Goal: Task Accomplishment & Management: Complete application form

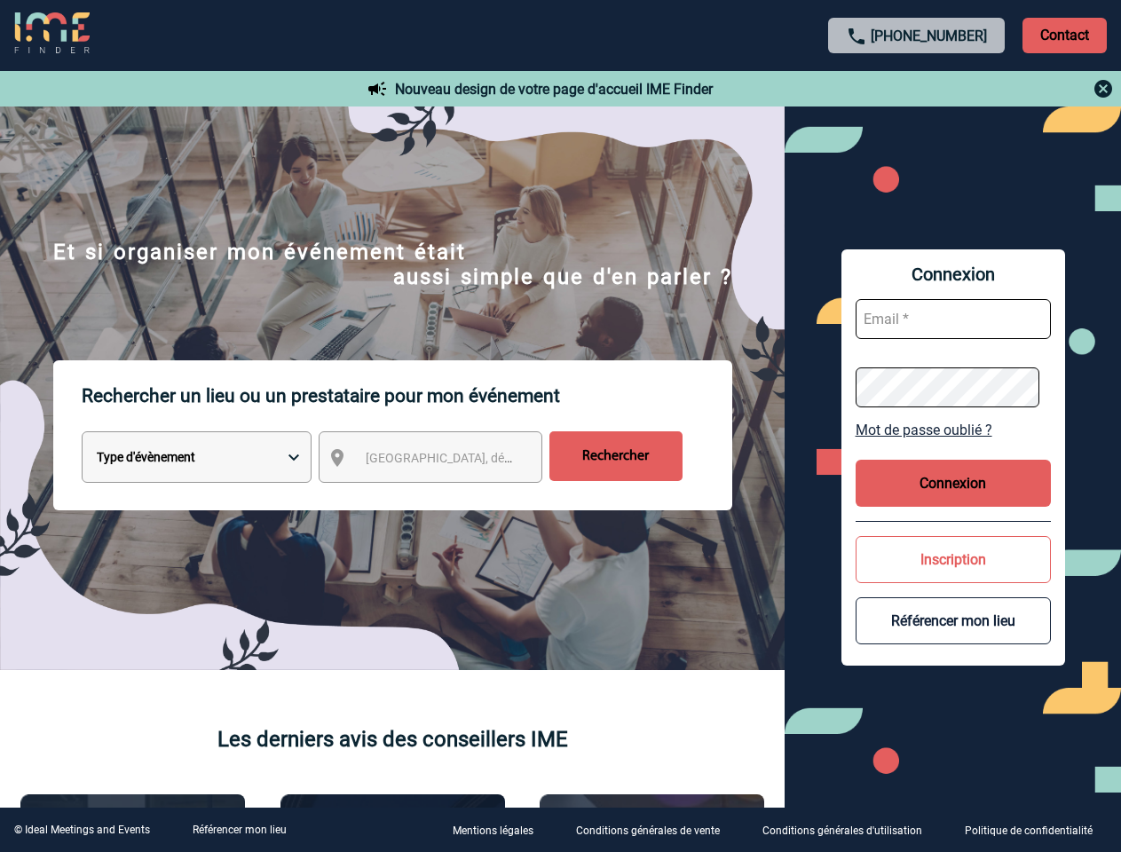
click at [560, 426] on p "Rechercher un lieu ou un prestataire pour mon événement" at bounding box center [407, 395] width 651 height 71
click at [1064, 35] on p "Contact" at bounding box center [1065, 36] width 84 height 36
click at [917, 89] on div at bounding box center [917, 88] width 395 height 21
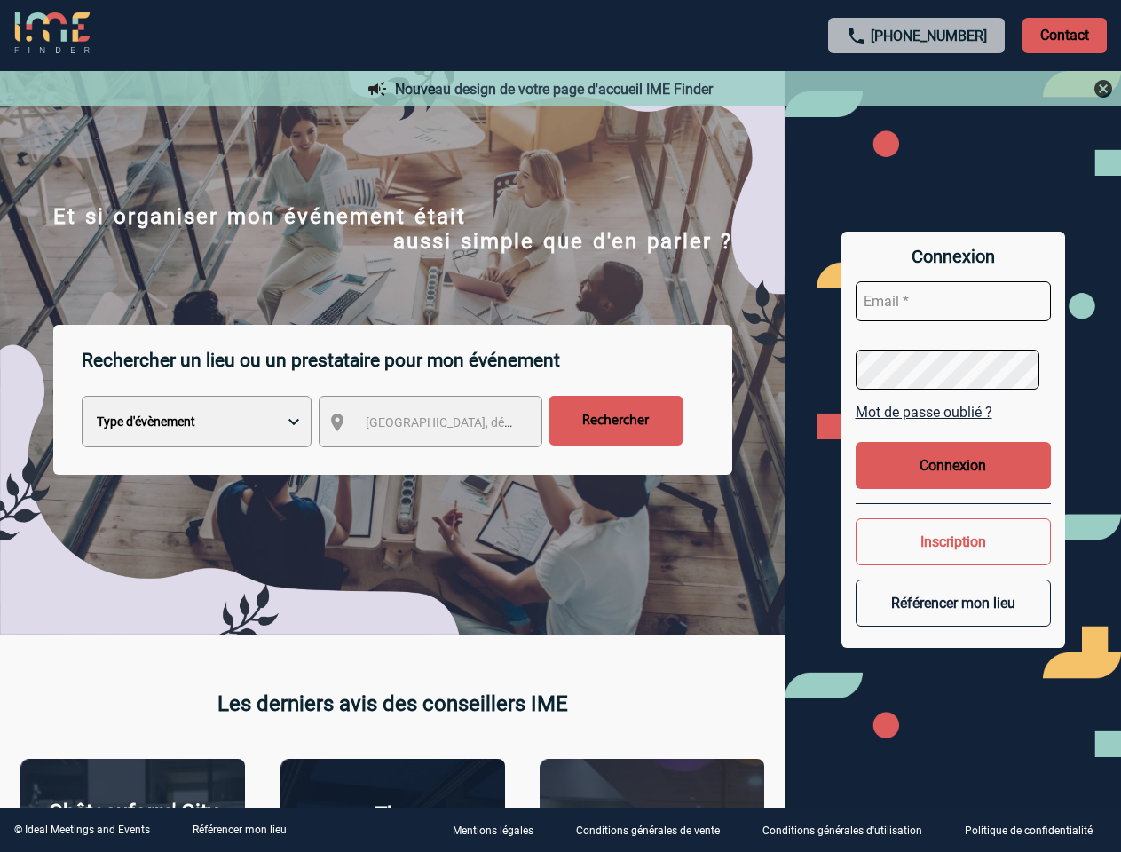
click at [446, 461] on div at bounding box center [560, 426] width 1121 height 852
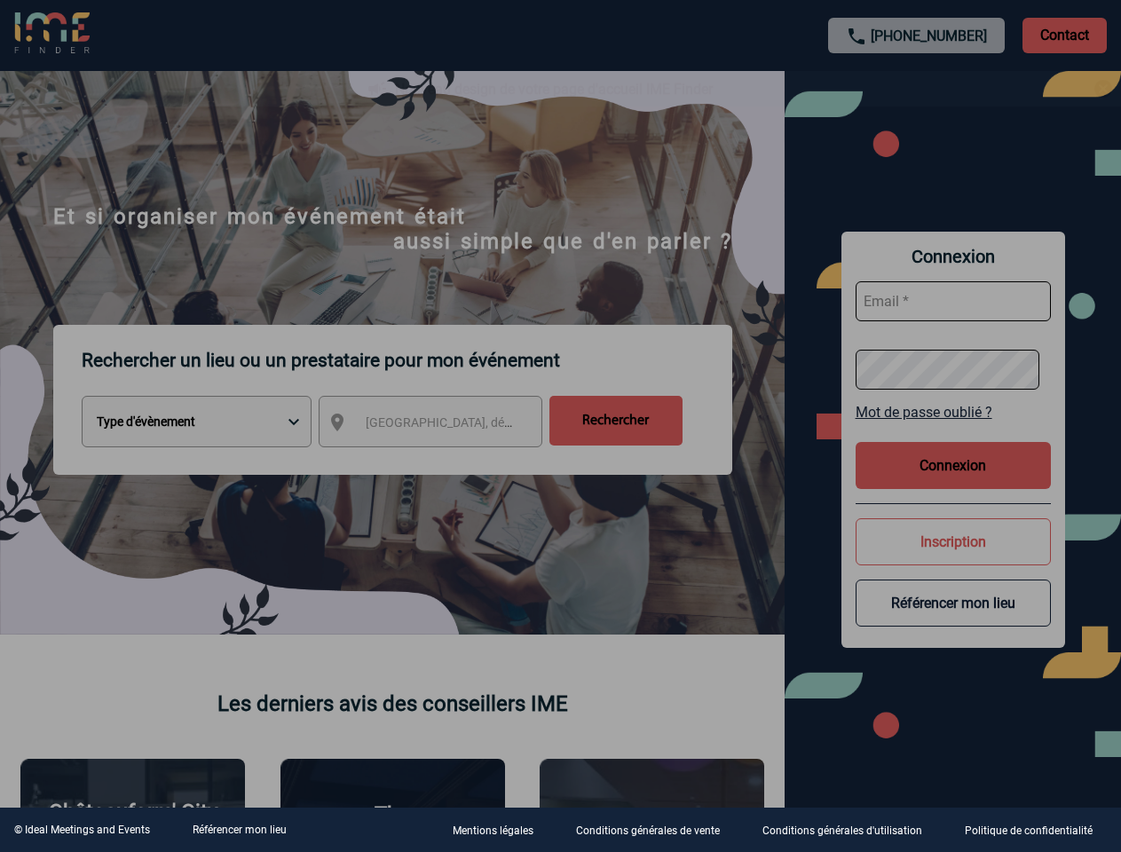
click at [953, 430] on div at bounding box center [560, 426] width 1121 height 852
click at [953, 483] on div at bounding box center [560, 426] width 1121 height 852
click at [953, 559] on div at bounding box center [560, 426] width 1121 height 852
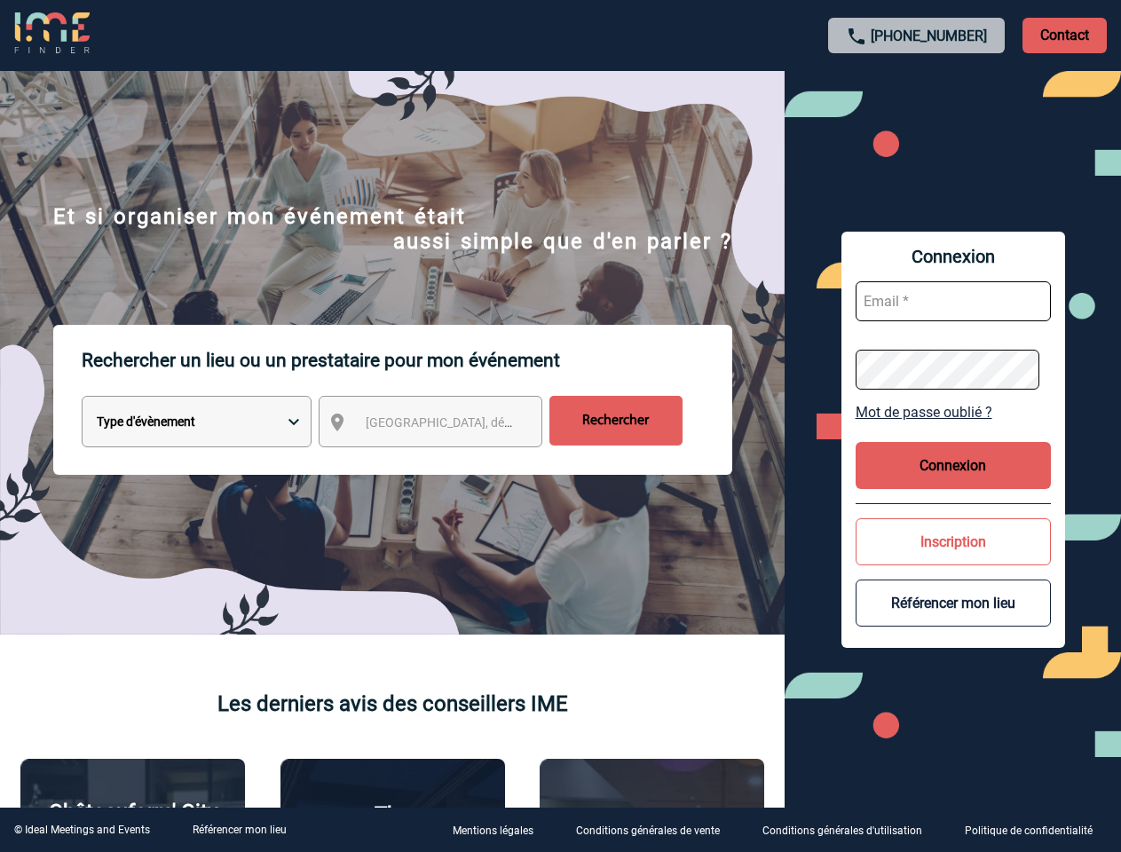
click at [953, 620] on button "Référencer mon lieu" at bounding box center [953, 603] width 195 height 47
click at [239, 830] on link "Référencer mon lieu" at bounding box center [240, 830] width 94 height 12
